Goal: Transaction & Acquisition: Purchase product/service

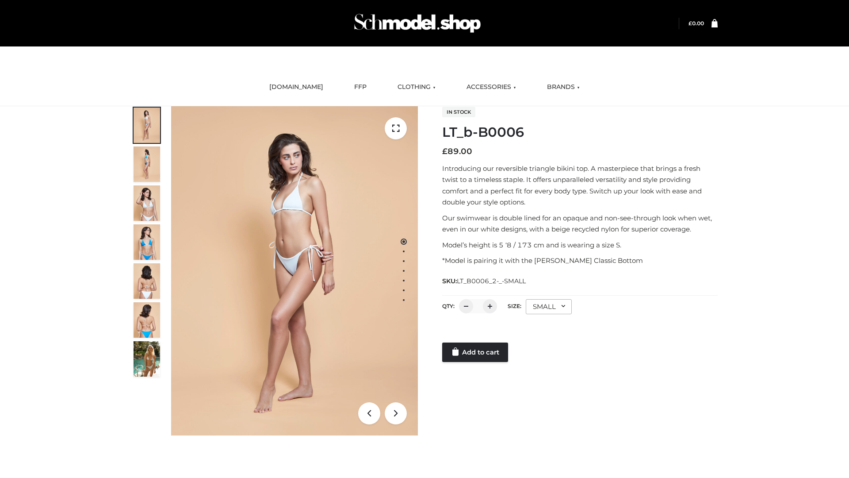
click at [476, 352] on link "Add to cart" at bounding box center [475, 351] width 66 height 19
